Goal: Task Accomplishment & Management: Manage account settings

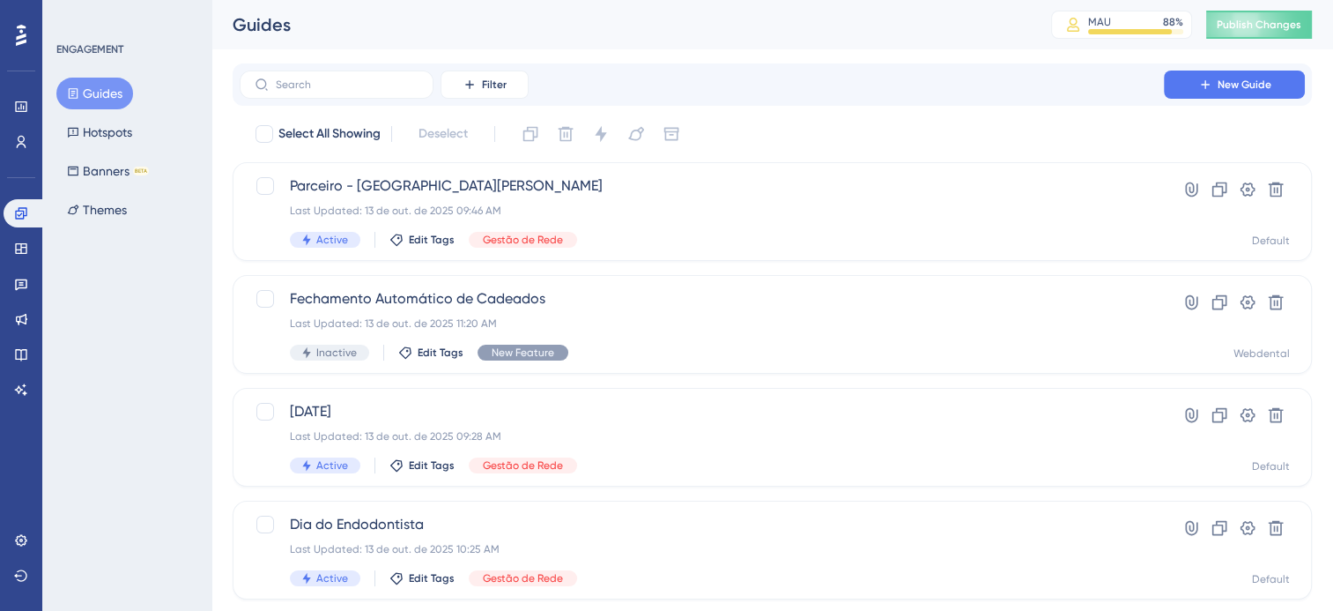
click at [1223, 121] on div "Select All Showing Deselect" at bounding box center [783, 134] width 1058 height 28
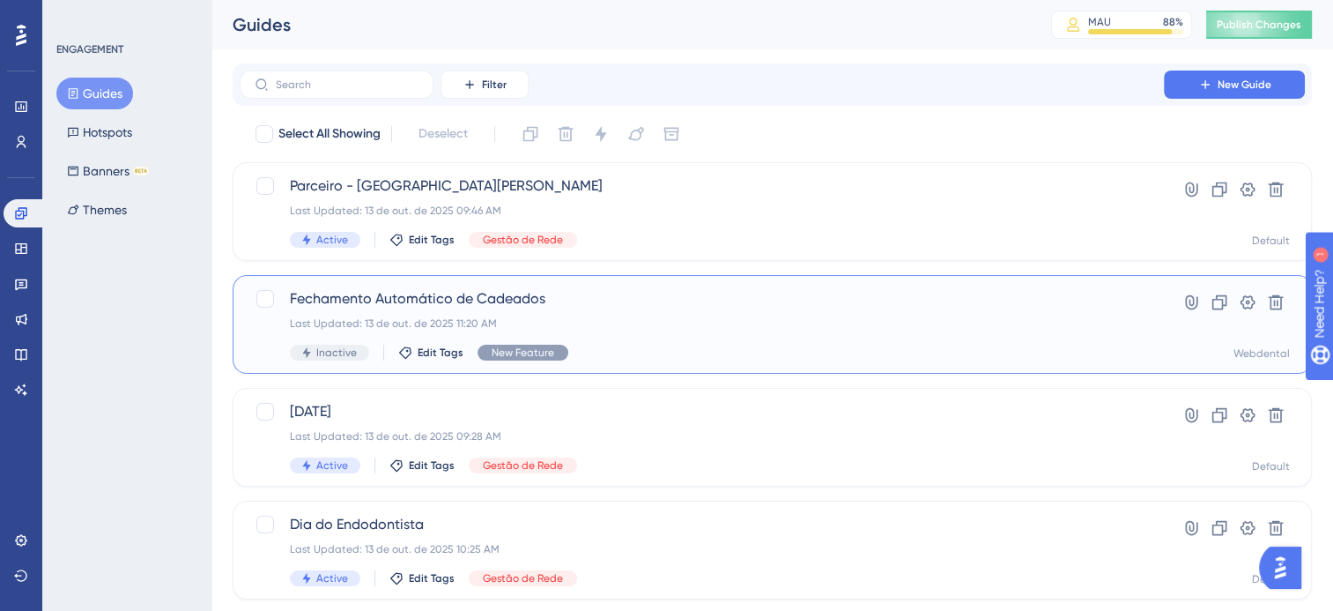
click at [891, 334] on div "Fechamento Automático de Cadeados Last Updated: 13 de out. de 2025 11:20 AM Ina…" at bounding box center [702, 324] width 824 height 72
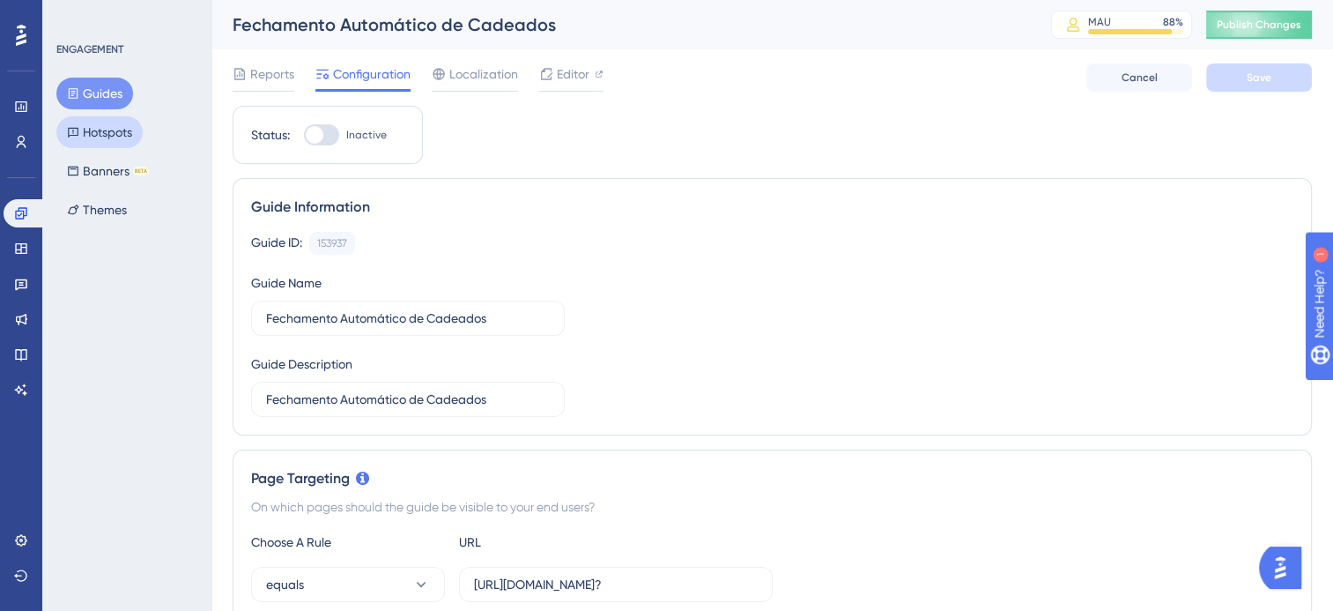
click at [106, 132] on button "Hotspots" at bounding box center [99, 132] width 86 height 32
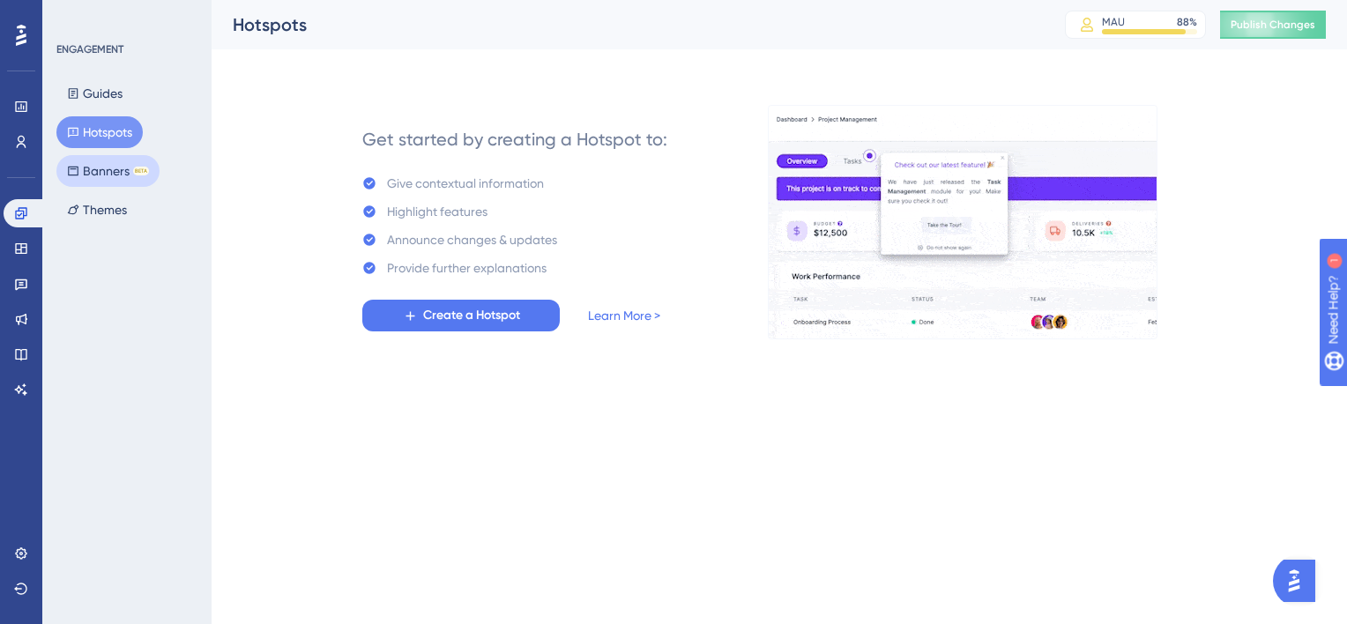
click at [94, 173] on button "Banners BETA" at bounding box center [107, 171] width 103 height 32
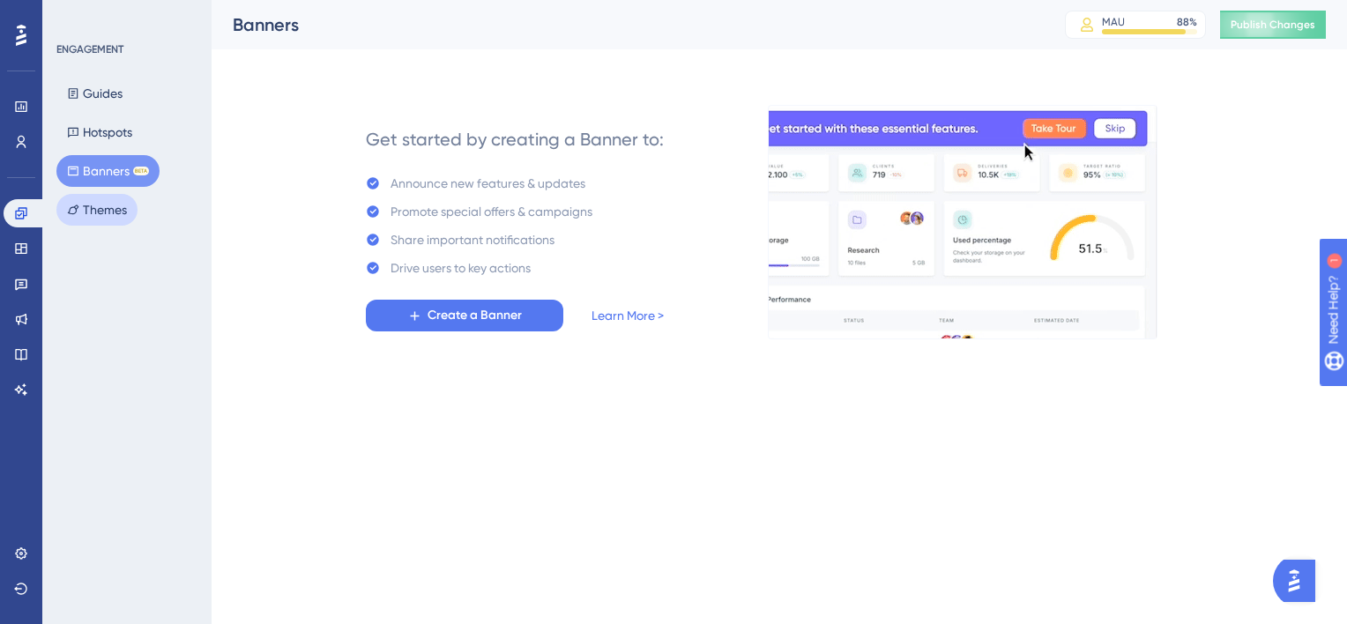
click at [104, 212] on button "Themes" at bounding box center [96, 210] width 81 height 32
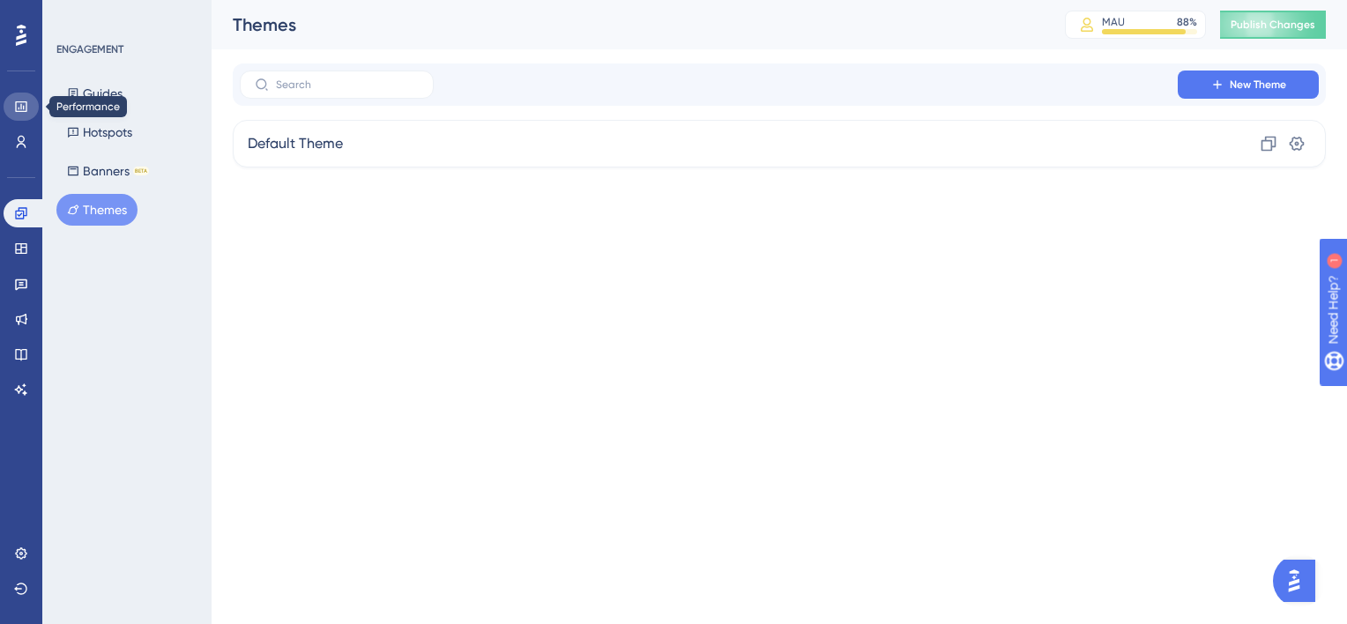
click at [14, 108] on icon at bounding box center [21, 107] width 14 height 14
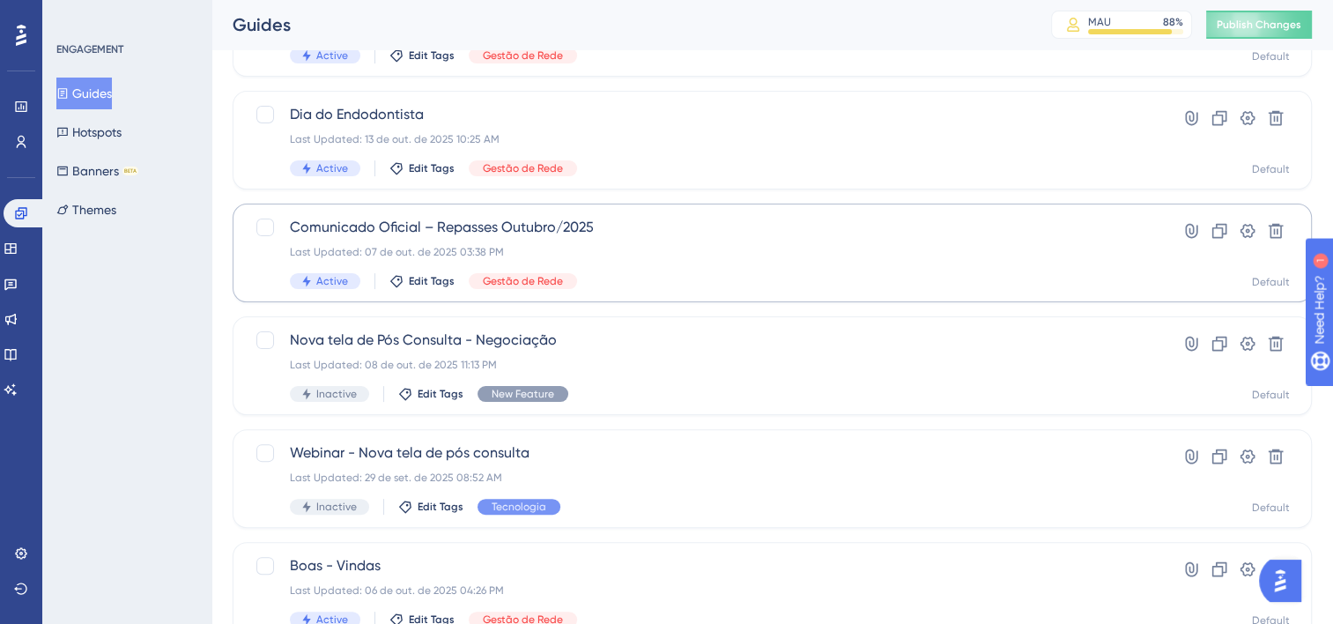
scroll to position [441, 0]
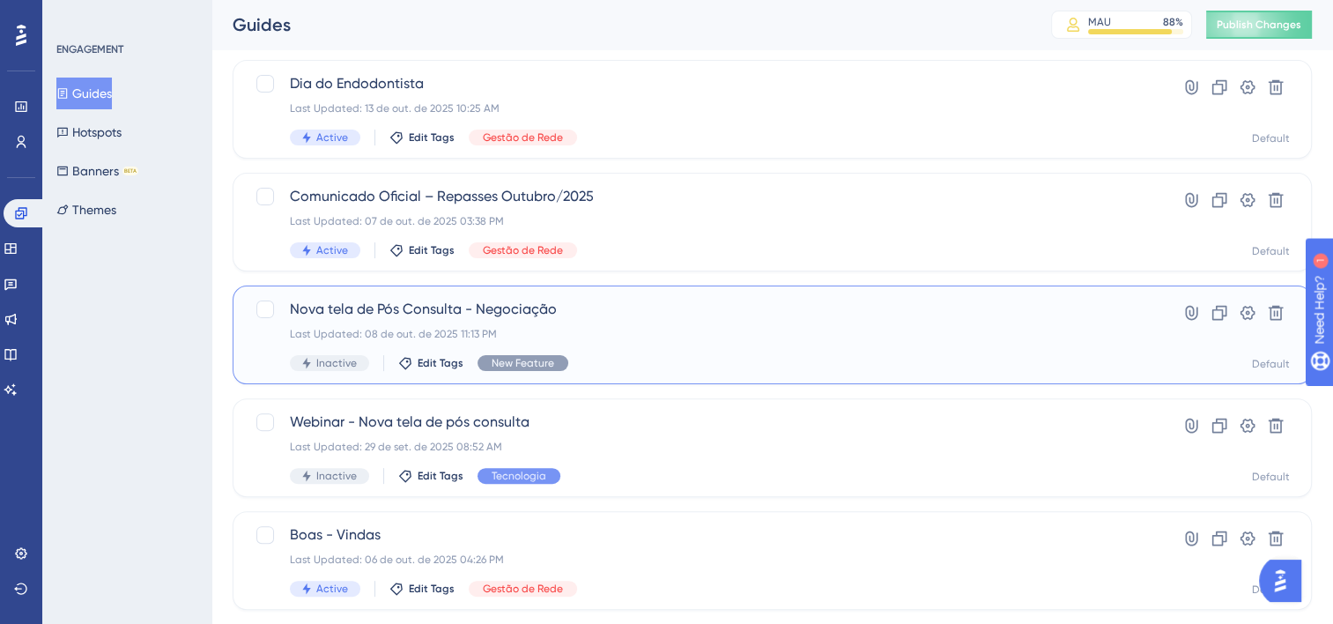
click at [842, 353] on div "Nova tela de Pós Consulta - Negociação Last Updated: 08 de out. de 2025 11:13 P…" at bounding box center [702, 335] width 824 height 72
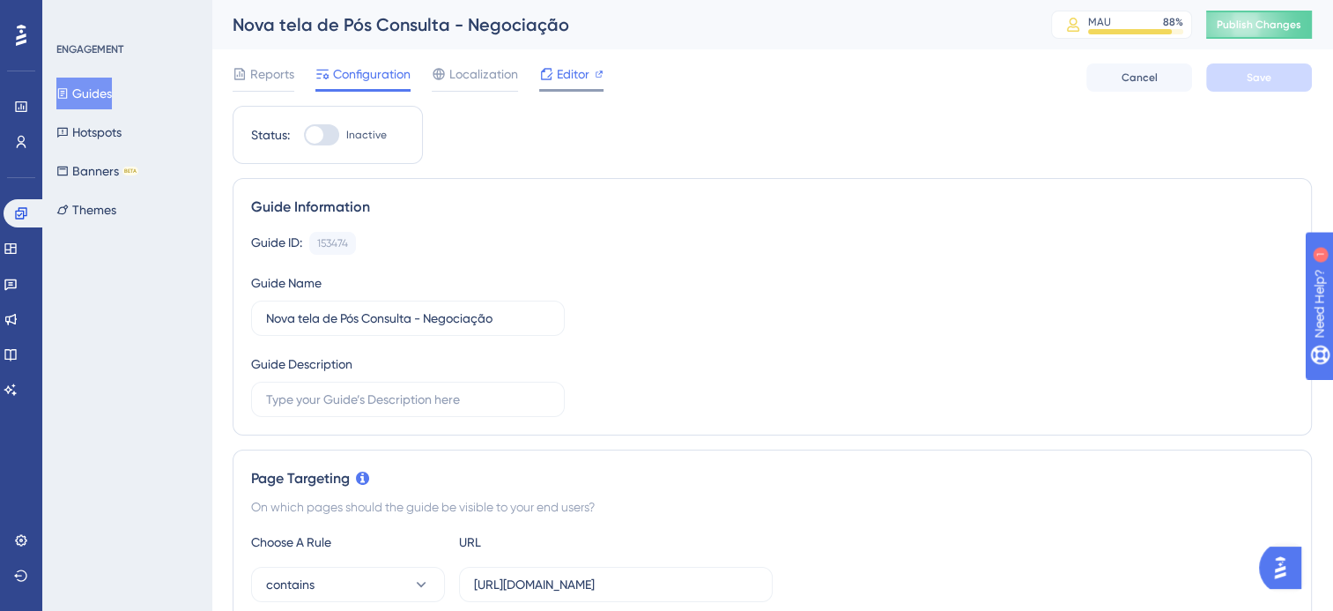
click at [564, 75] on span "Editor" at bounding box center [573, 73] width 33 height 21
click at [112, 85] on button "Guides" at bounding box center [84, 94] width 56 height 32
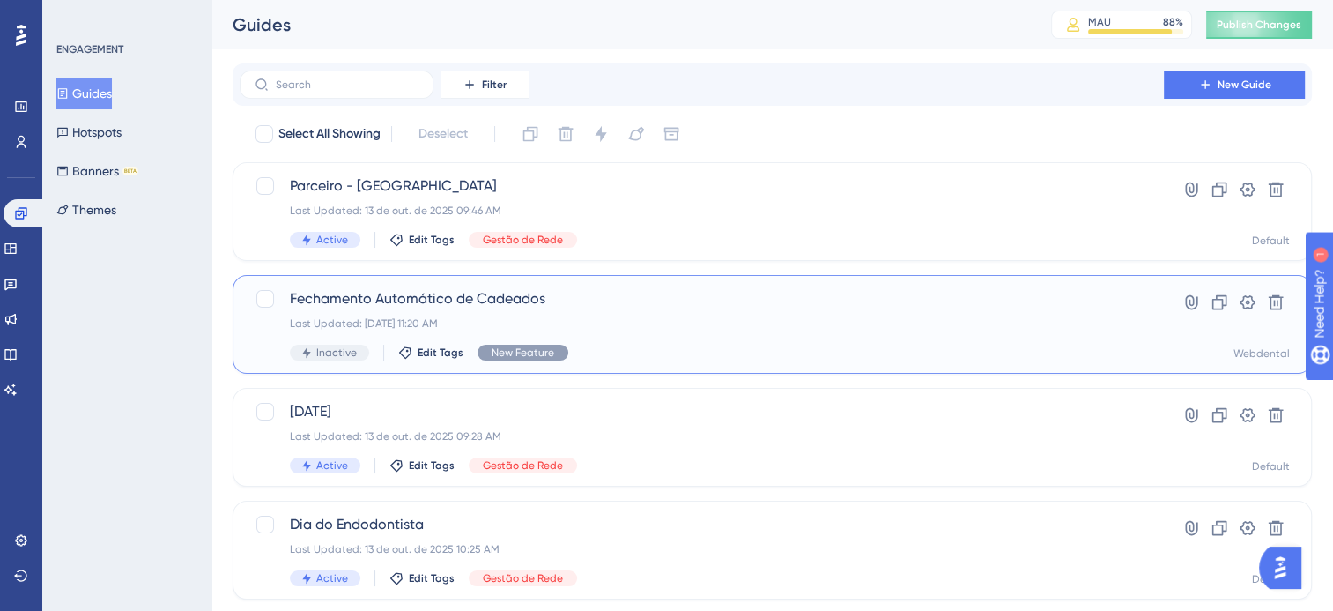
click at [599, 349] on div "Inactive Edit Tags New Feature" at bounding box center [702, 353] width 824 height 16
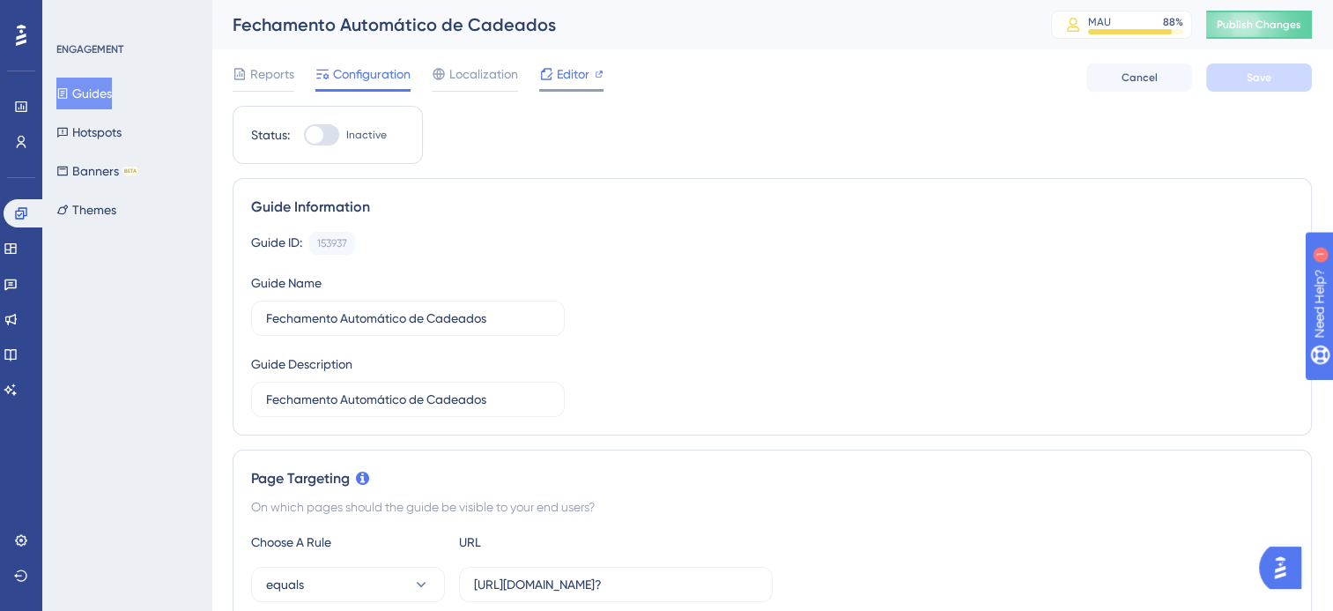
click at [570, 72] on span "Editor" at bounding box center [573, 73] width 33 height 21
click at [1251, 26] on span "Publish Changes" at bounding box center [1259, 25] width 85 height 14
click at [494, 78] on span "Localization" at bounding box center [483, 73] width 69 height 21
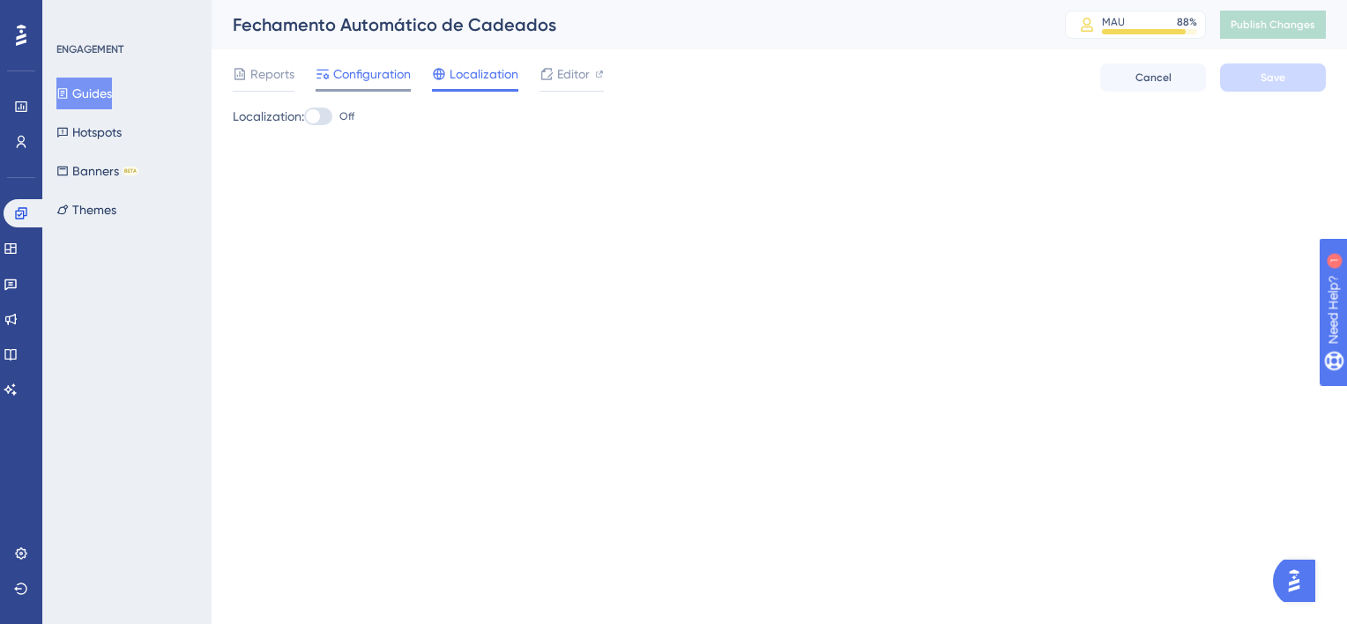
click at [348, 73] on span "Configuration" at bounding box center [372, 73] width 78 height 21
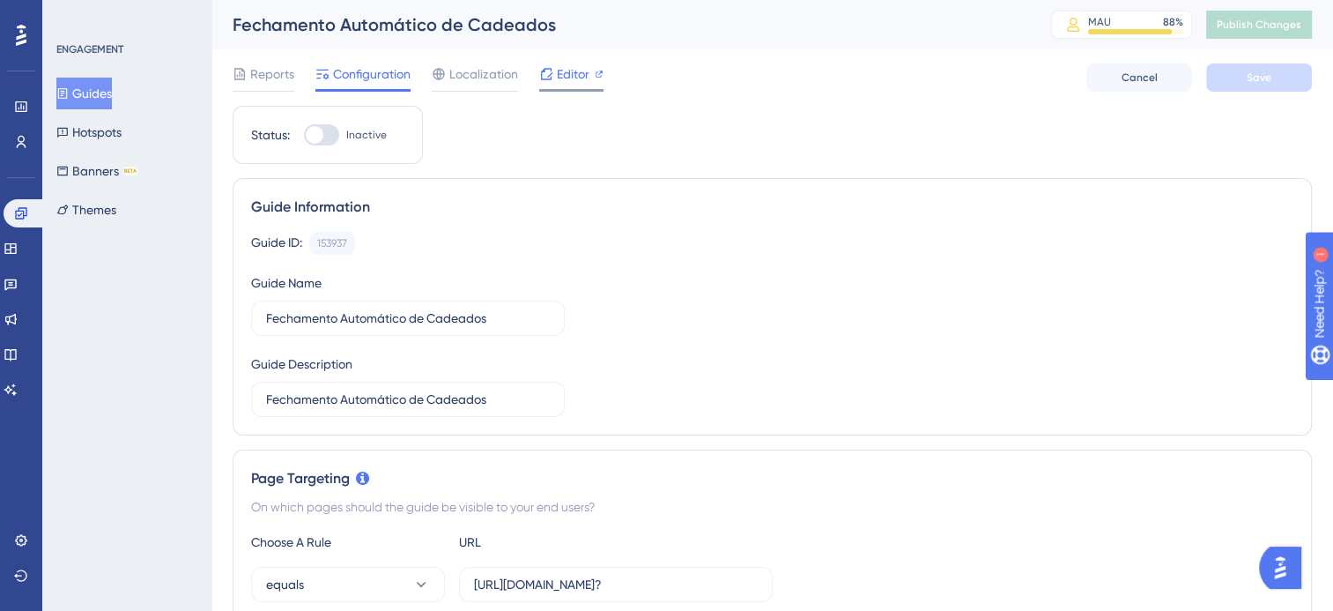
click at [577, 69] on span "Editor" at bounding box center [573, 73] width 33 height 21
click at [1296, 19] on span "Publish Changes" at bounding box center [1259, 25] width 85 height 14
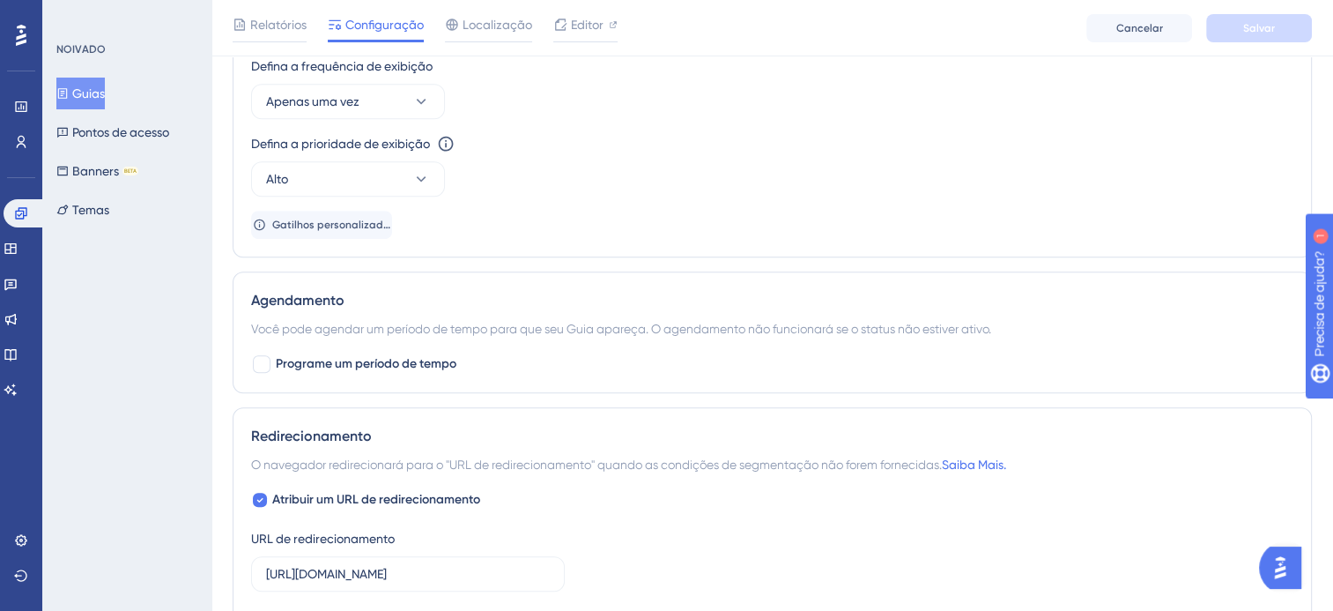
scroll to position [1146, 0]
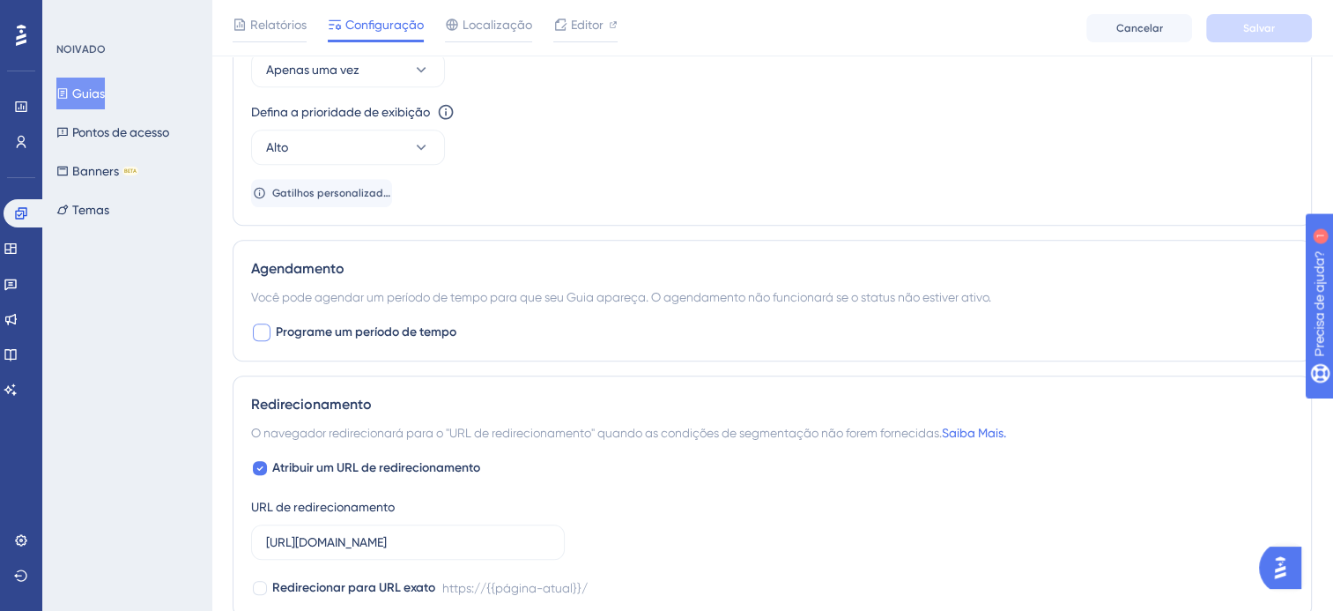
click at [400, 338] on span "Programe um período de tempo" at bounding box center [366, 332] width 181 height 21
checkbox input "true"
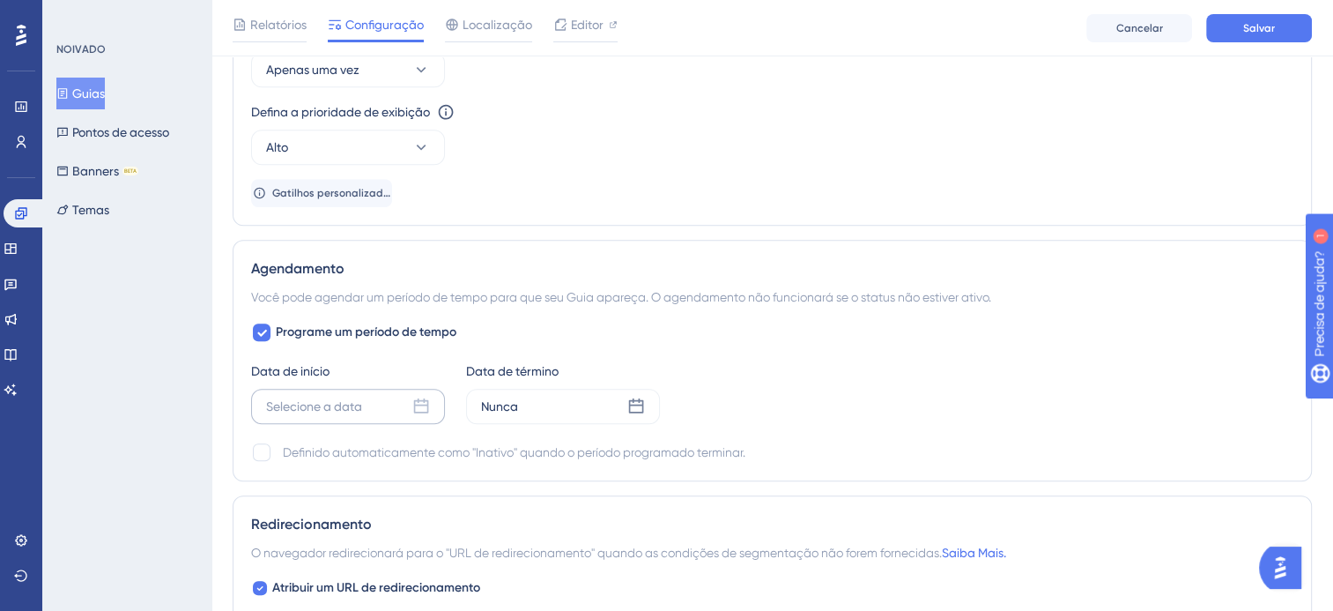
click at [429, 401] on icon at bounding box center [421, 406] width 18 height 18
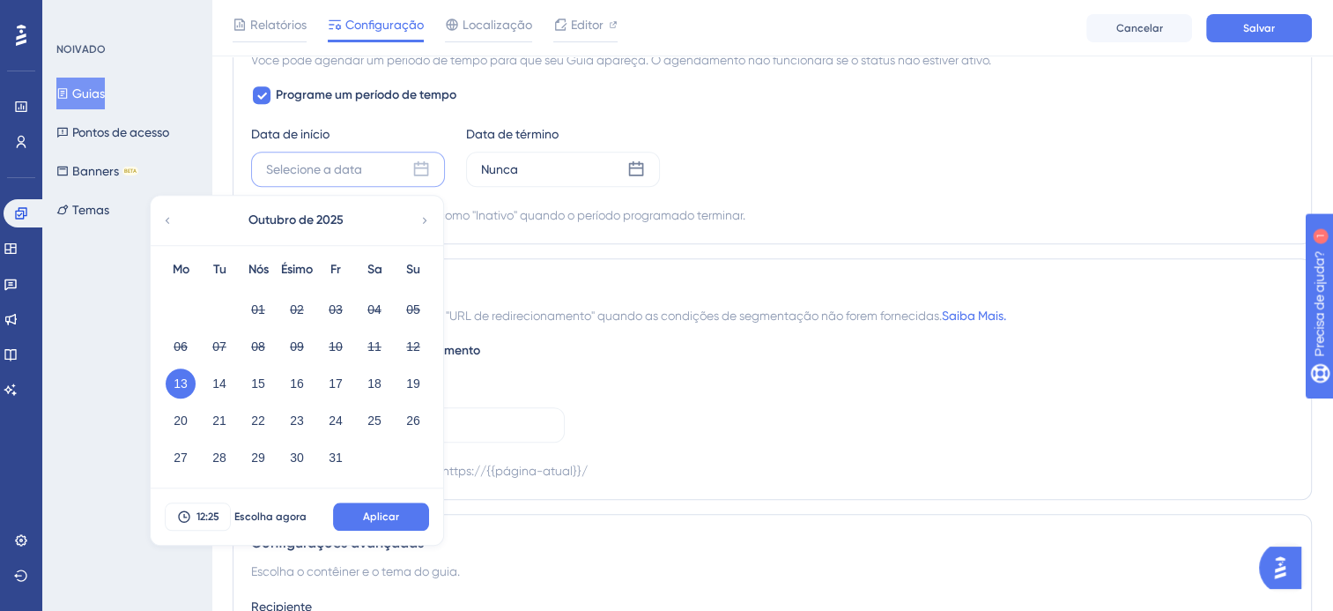
scroll to position [1410, 0]
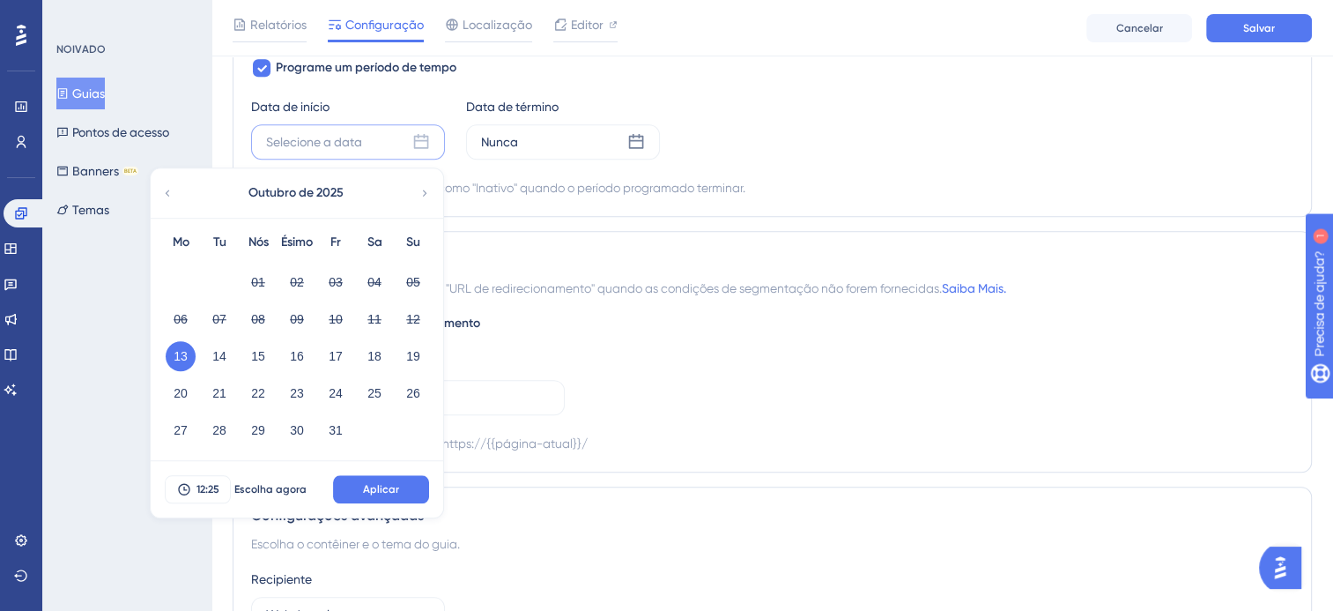
click at [173, 354] on button "13" at bounding box center [181, 356] width 30 height 30
click at [384, 491] on span "Aplicar" at bounding box center [381, 489] width 36 height 14
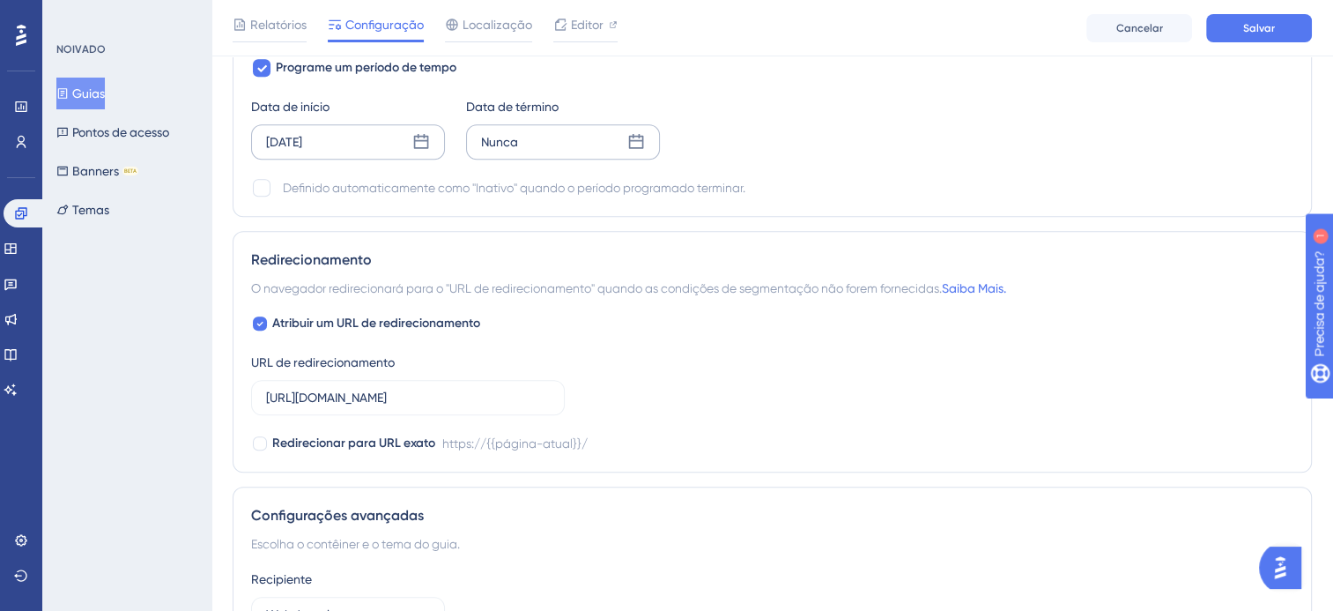
click at [590, 137] on div "Nunca" at bounding box center [563, 141] width 194 height 35
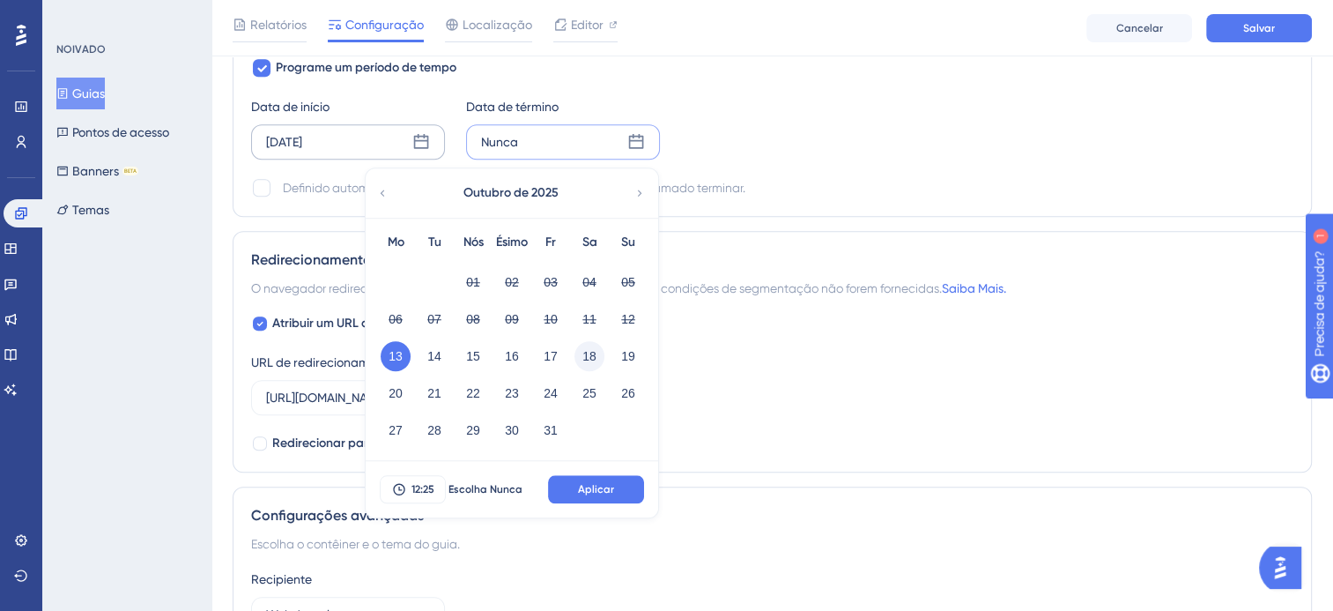
click at [596, 357] on button "18" at bounding box center [590, 356] width 30 height 30
click at [610, 482] on span "Aplicar" at bounding box center [596, 489] width 36 height 14
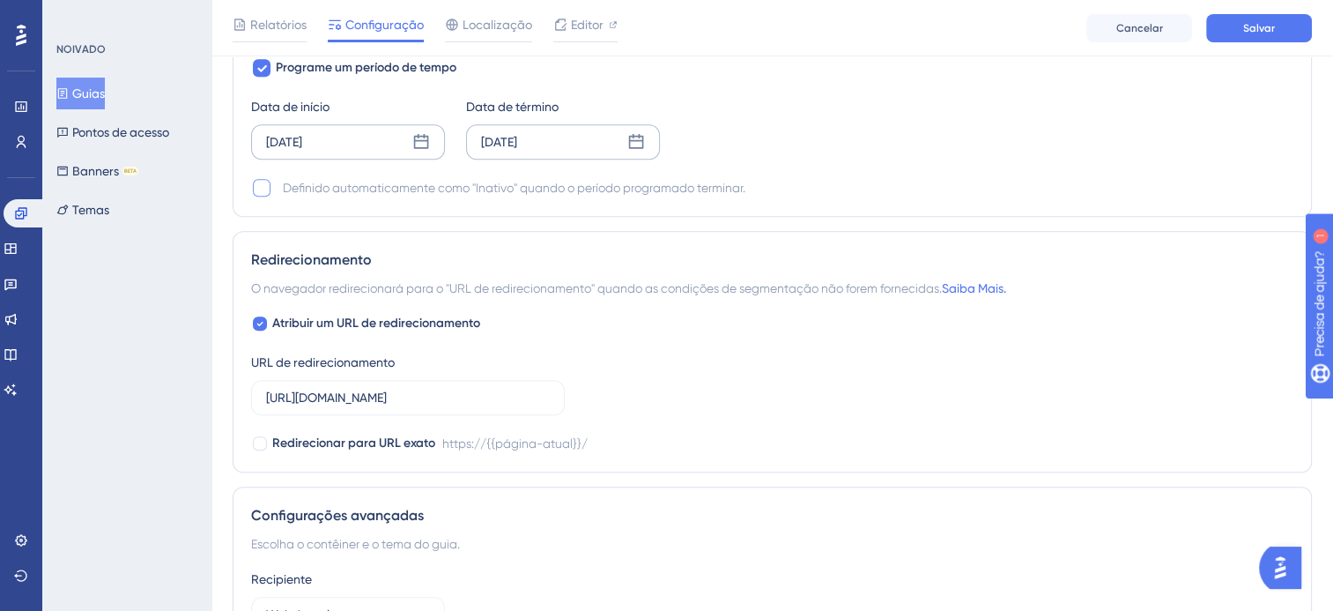
click at [268, 187] on div at bounding box center [262, 188] width 18 height 18
checkbox input "true"
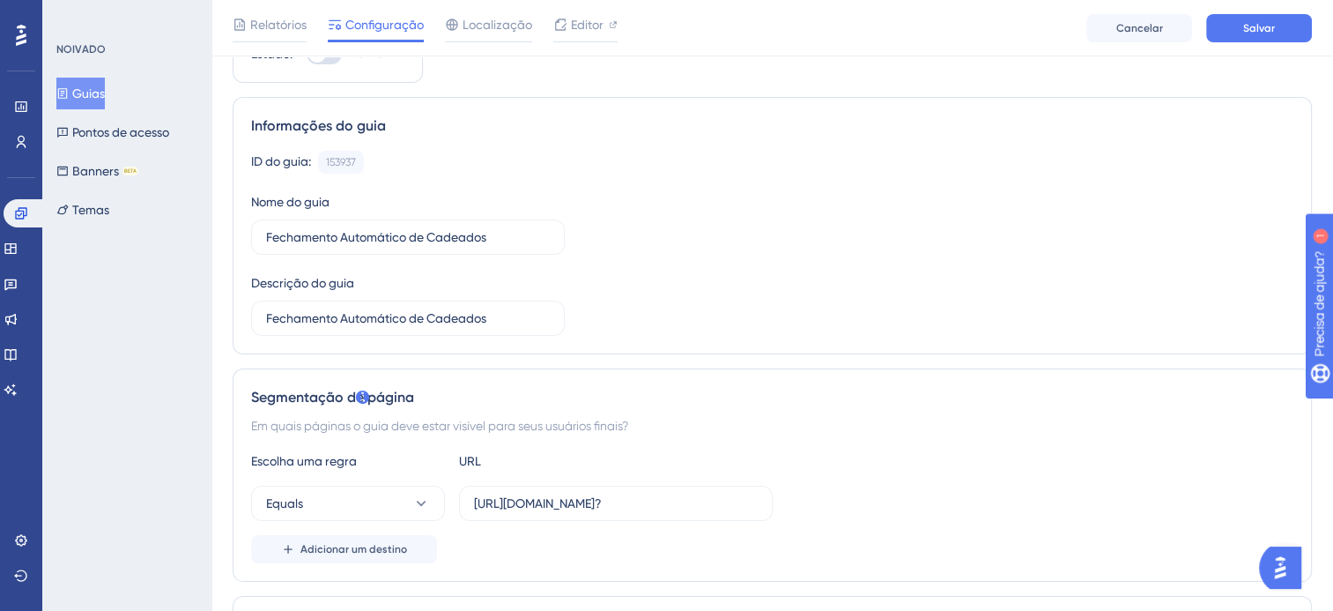
scroll to position [0, 0]
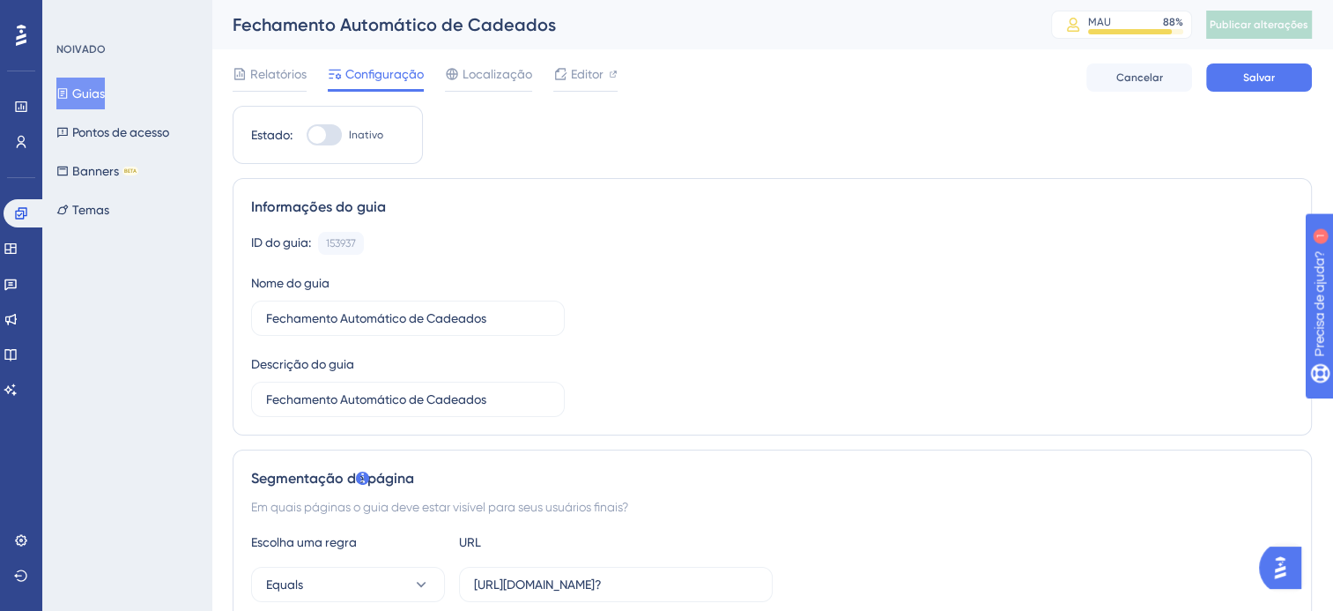
click at [314, 137] on div at bounding box center [317, 135] width 18 height 18
click at [307, 136] on input "Inativo" at bounding box center [306, 135] width 1 height 1
checkbox input "false"
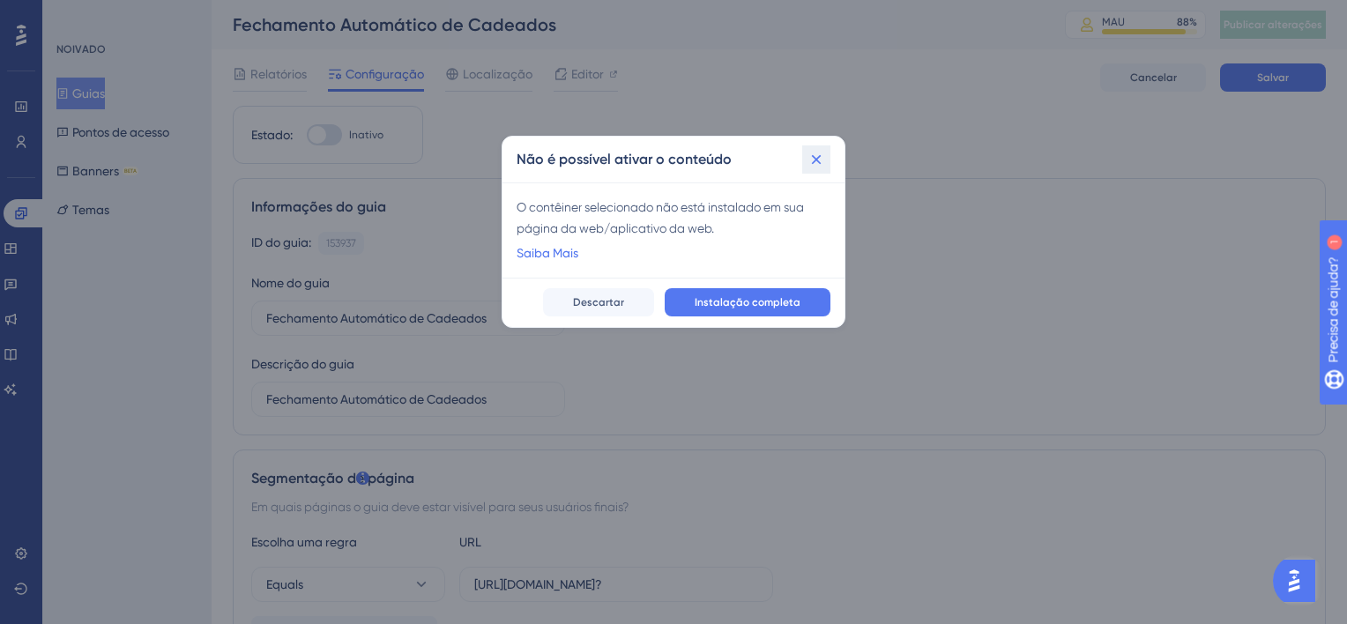
click at [811, 163] on icon at bounding box center [816, 160] width 18 height 18
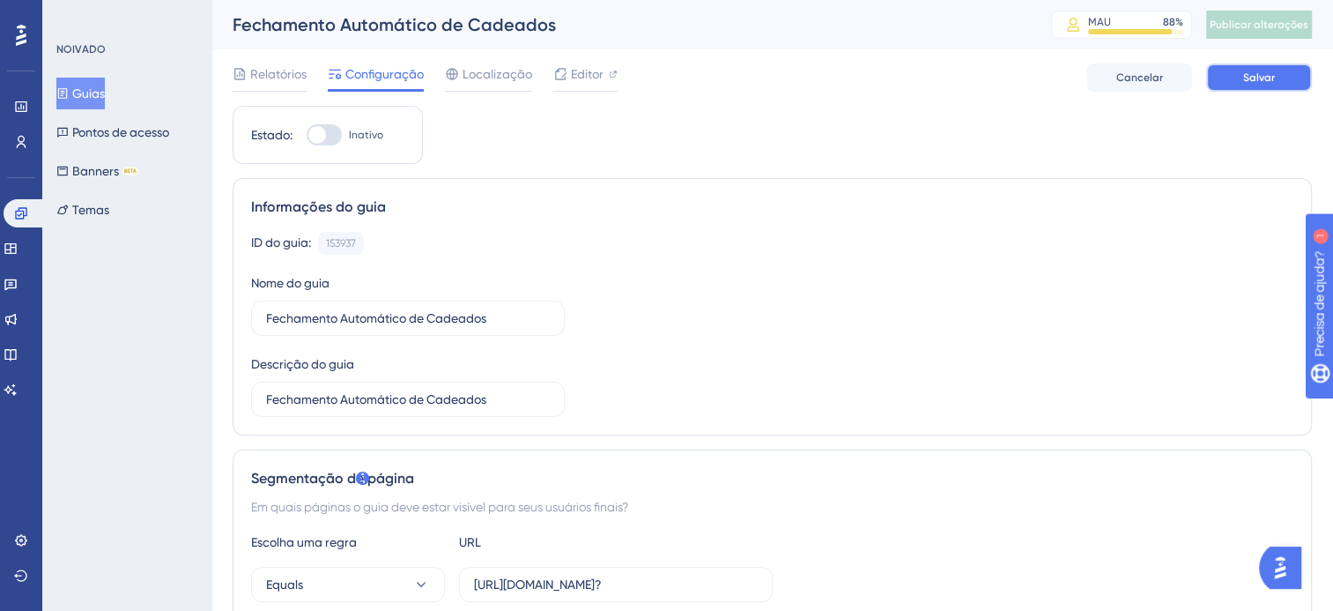
click at [1253, 88] on button "Salvar" at bounding box center [1259, 77] width 106 height 28
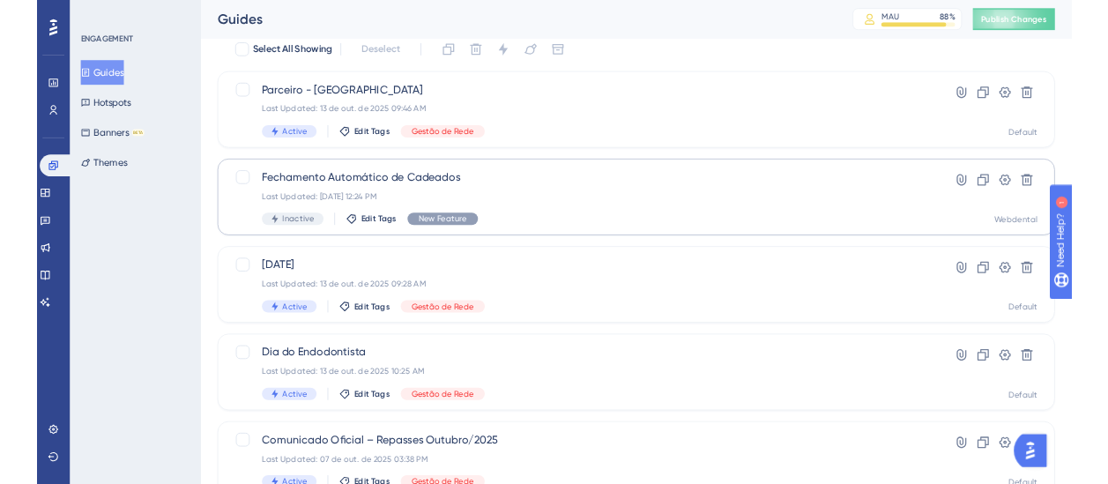
scroll to position [42, 0]
